Goal: Obtain resource: Obtain resource

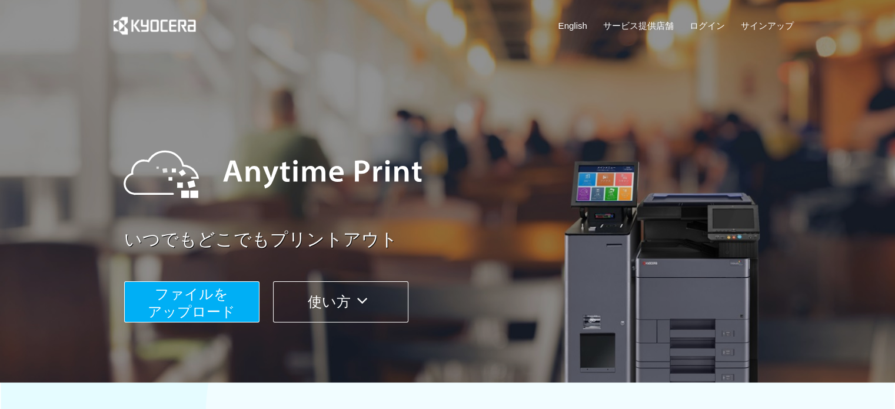
click at [212, 302] on span "ファイルを ​​アップロード" at bounding box center [192, 303] width 88 height 34
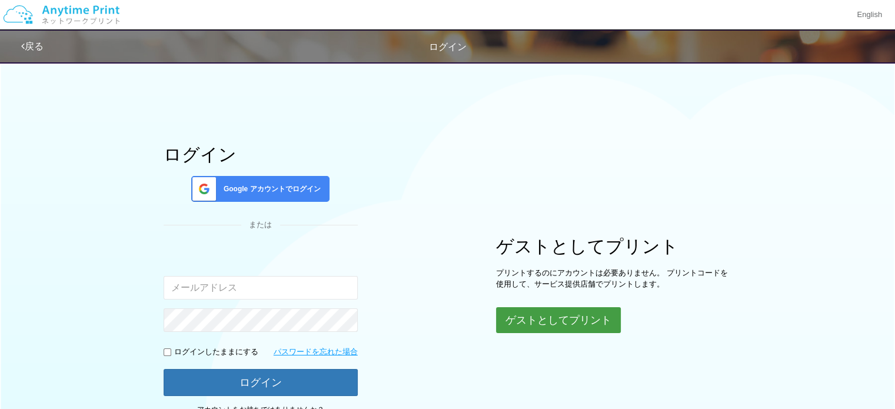
click at [581, 327] on button "ゲストとしてプリント" at bounding box center [558, 320] width 125 height 26
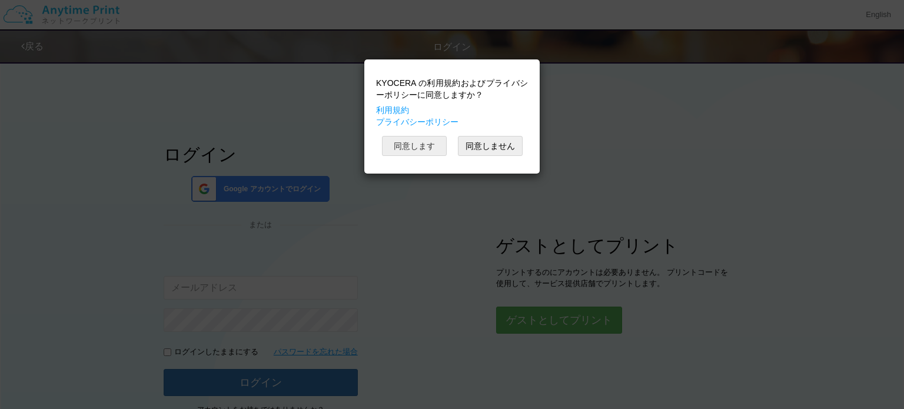
click at [419, 142] on button "同意します" at bounding box center [414, 146] width 65 height 20
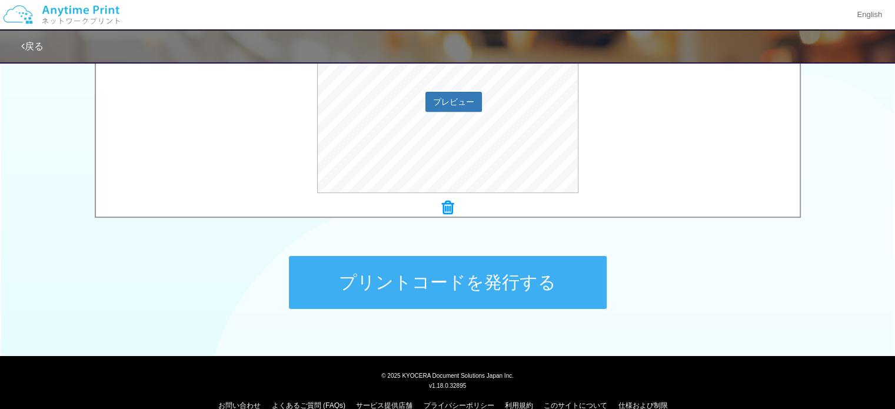
scroll to position [485, 0]
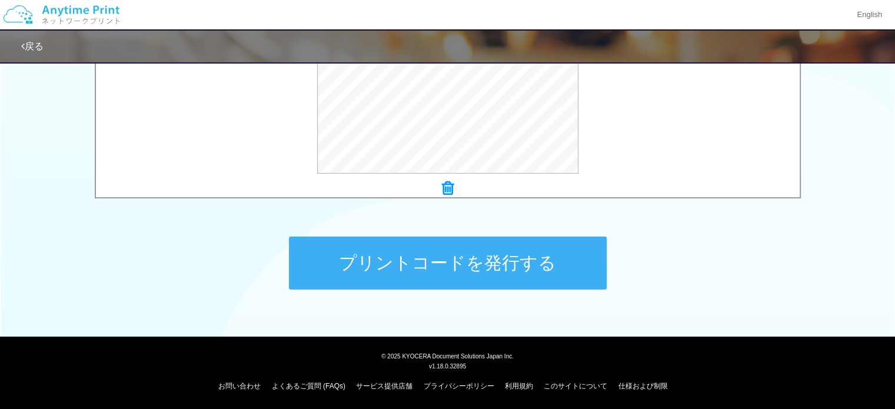
click at [410, 261] on button "プリントコードを発行する" at bounding box center [448, 263] width 318 height 53
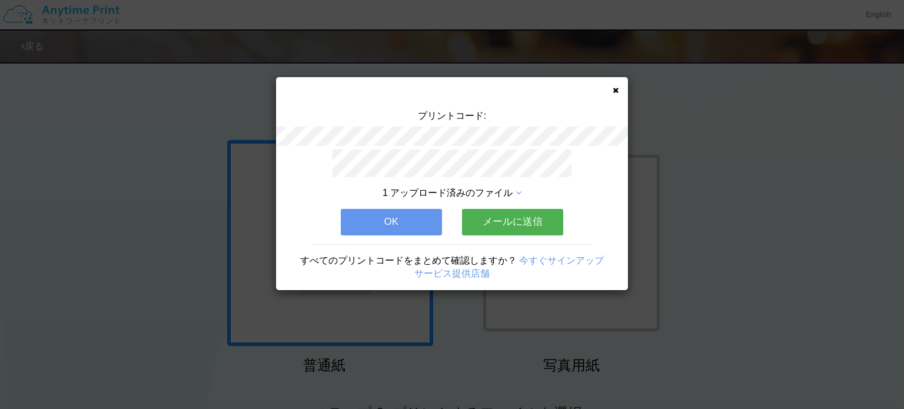
click at [381, 219] on button "OK" at bounding box center [391, 222] width 101 height 26
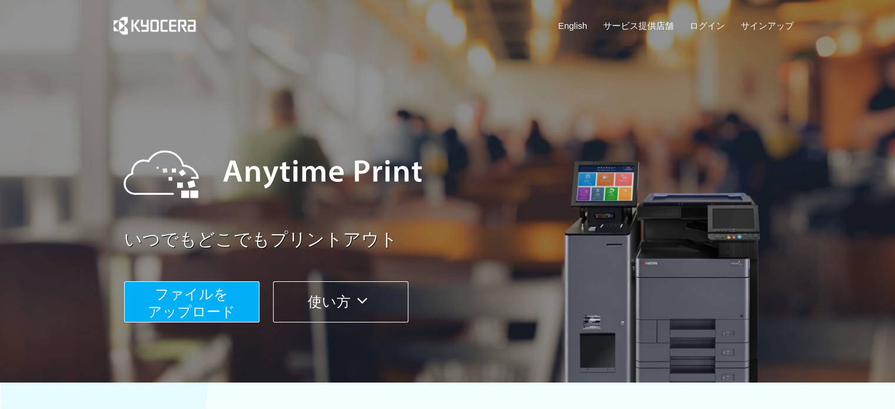
click at [228, 305] on span "ファイルを ​​アップロード" at bounding box center [192, 303] width 88 height 34
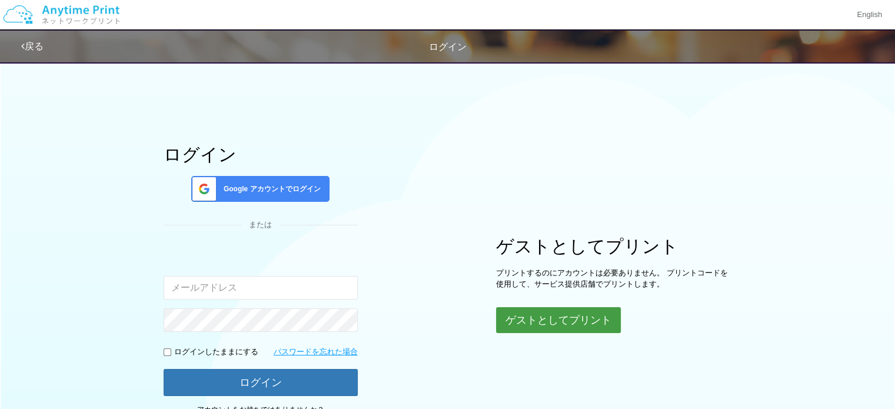
click at [541, 330] on button "ゲストとしてプリント" at bounding box center [558, 320] width 125 height 26
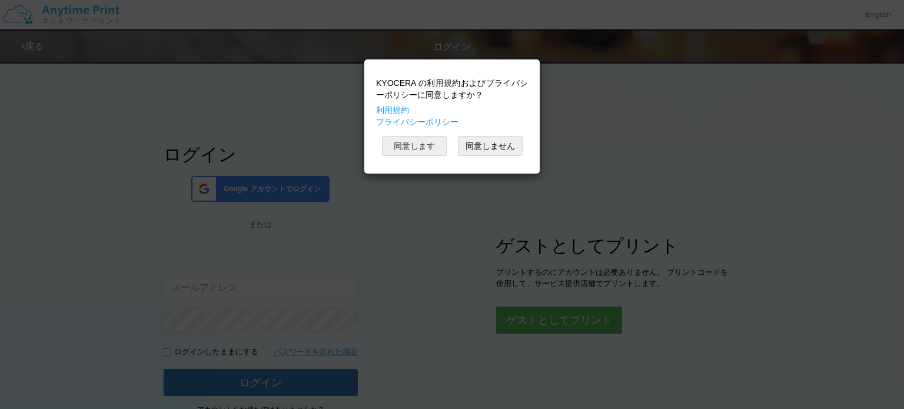
click at [422, 148] on button "同意します" at bounding box center [414, 146] width 65 height 20
